Goal: Navigation & Orientation: Find specific page/section

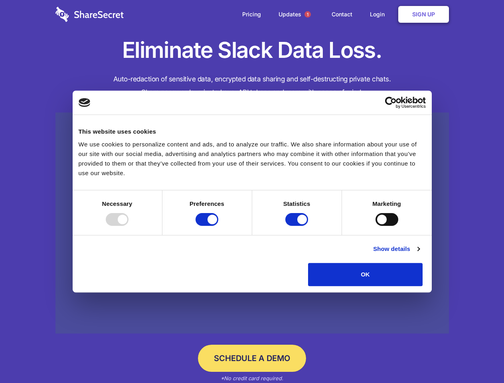
click at [129, 226] on div at bounding box center [117, 219] width 23 height 13
click at [218, 226] on input "Preferences" at bounding box center [207, 219] width 23 height 13
checkbox input "false"
click at [298, 226] on input "Statistics" at bounding box center [296, 219] width 23 height 13
checkbox input "false"
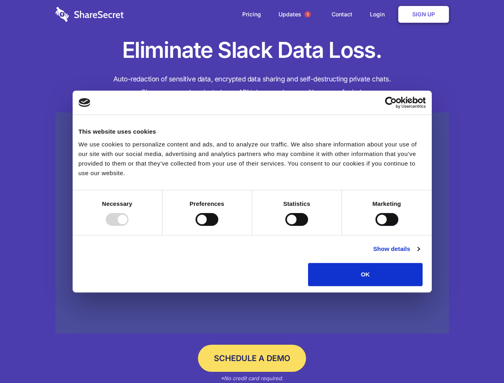
click at [376, 226] on input "Marketing" at bounding box center [387, 219] width 23 height 13
checkbox input "true"
click at [420, 254] on link "Show details" at bounding box center [396, 249] width 46 height 10
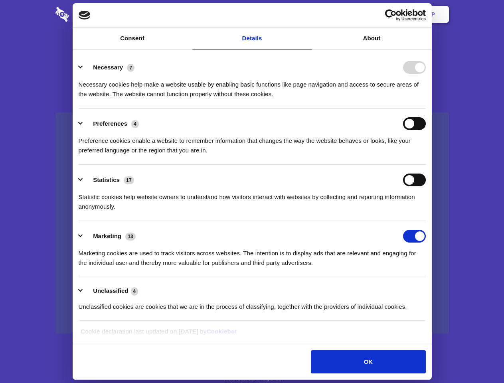
click at [426, 109] on li "Necessary 7 Necessary cookies help make a website usable by enabling basic func…" at bounding box center [252, 80] width 347 height 56
click at [307, 14] on span "1" at bounding box center [308, 14] width 6 height 6
